Goal: Navigation & Orientation: Find specific page/section

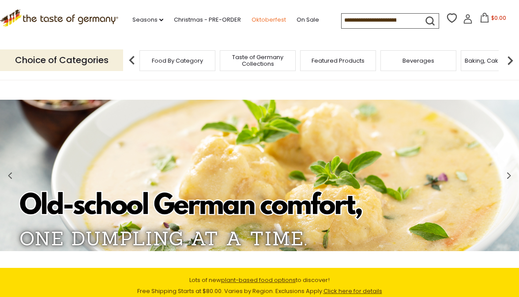
click at [264, 21] on link "Oktoberfest" at bounding box center [268, 20] width 34 height 10
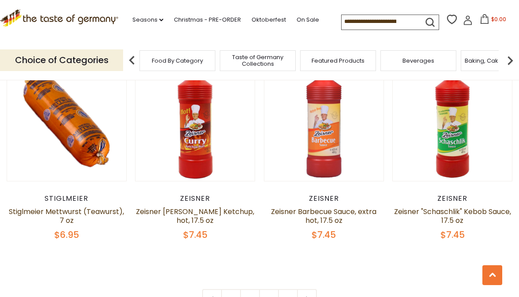
scroll to position [1955, 0]
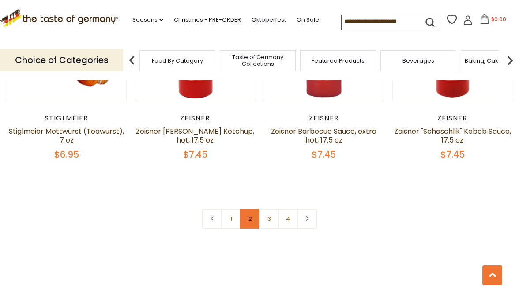
click at [250, 216] on link "2" at bounding box center [250, 219] width 20 height 20
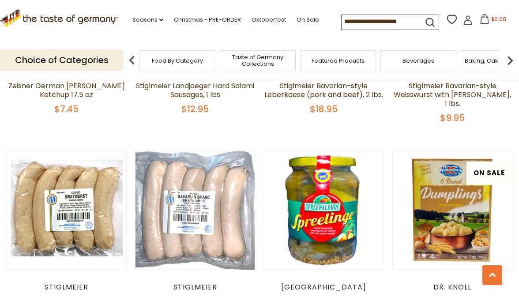
scroll to position [836, 0]
